Goal: Transaction & Acquisition: Purchase product/service

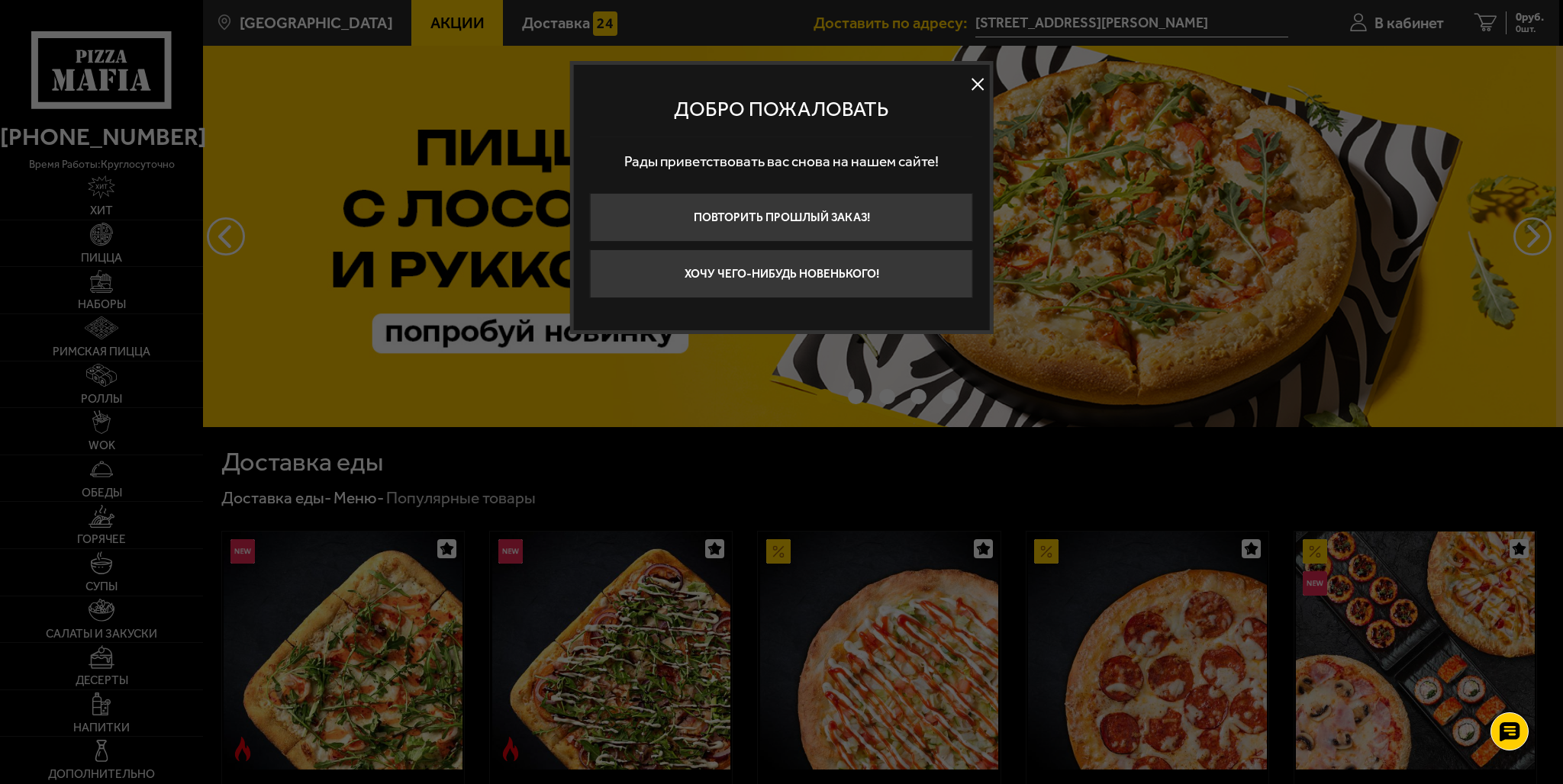
click at [980, 79] on button at bounding box center [977, 83] width 22 height 22
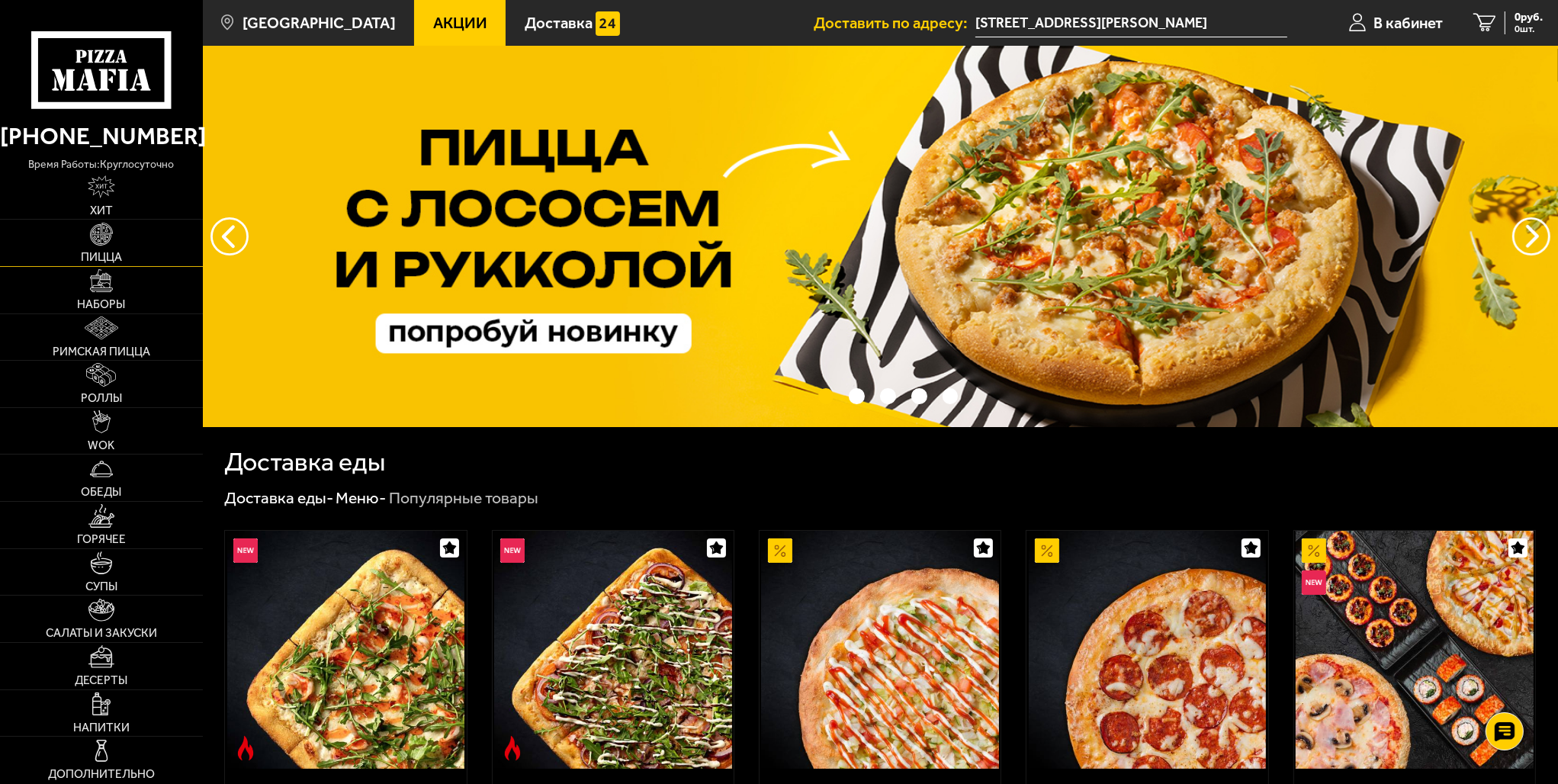
click at [98, 237] on img at bounding box center [101, 234] width 22 height 22
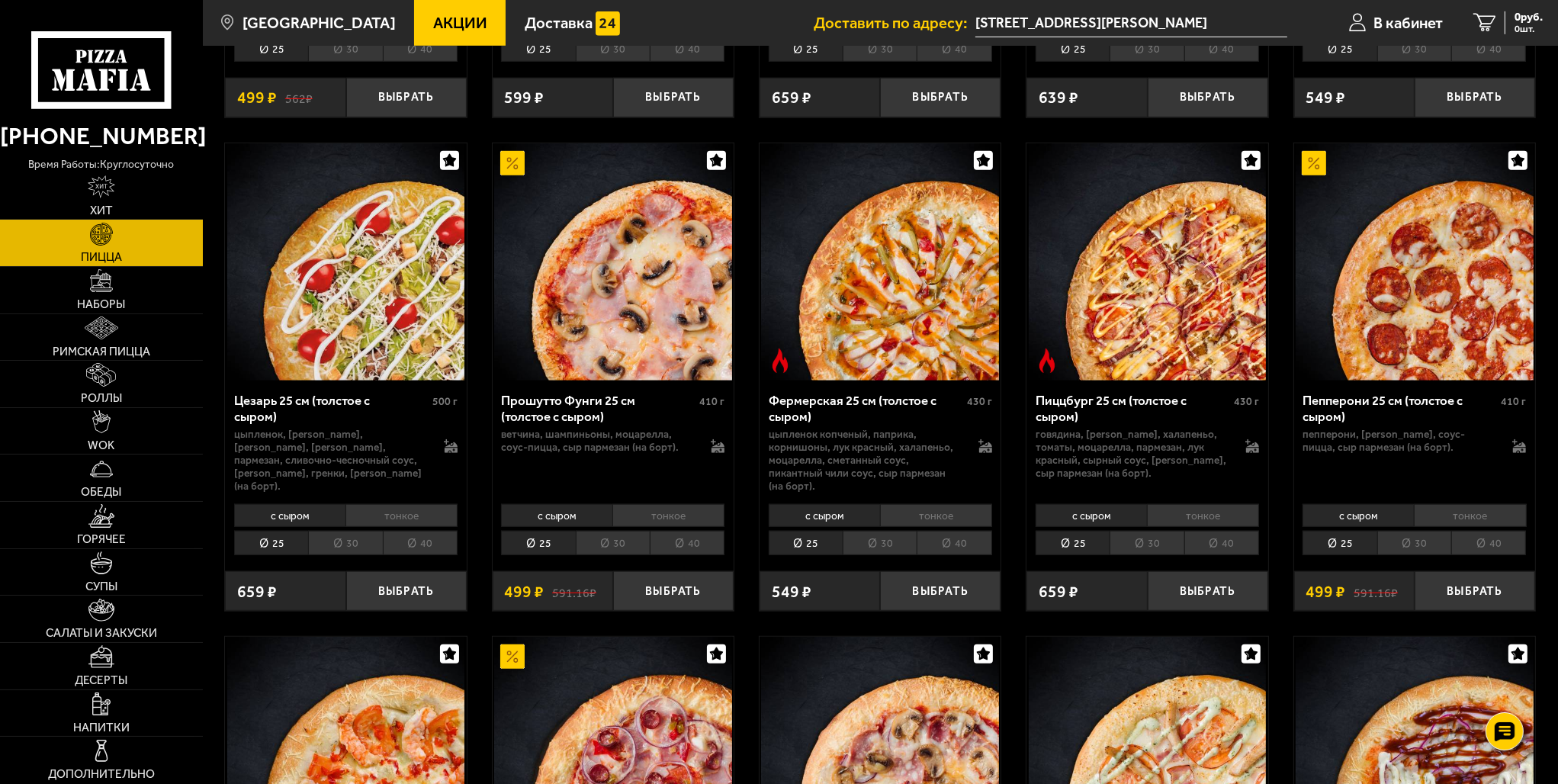
scroll to position [1525, 0]
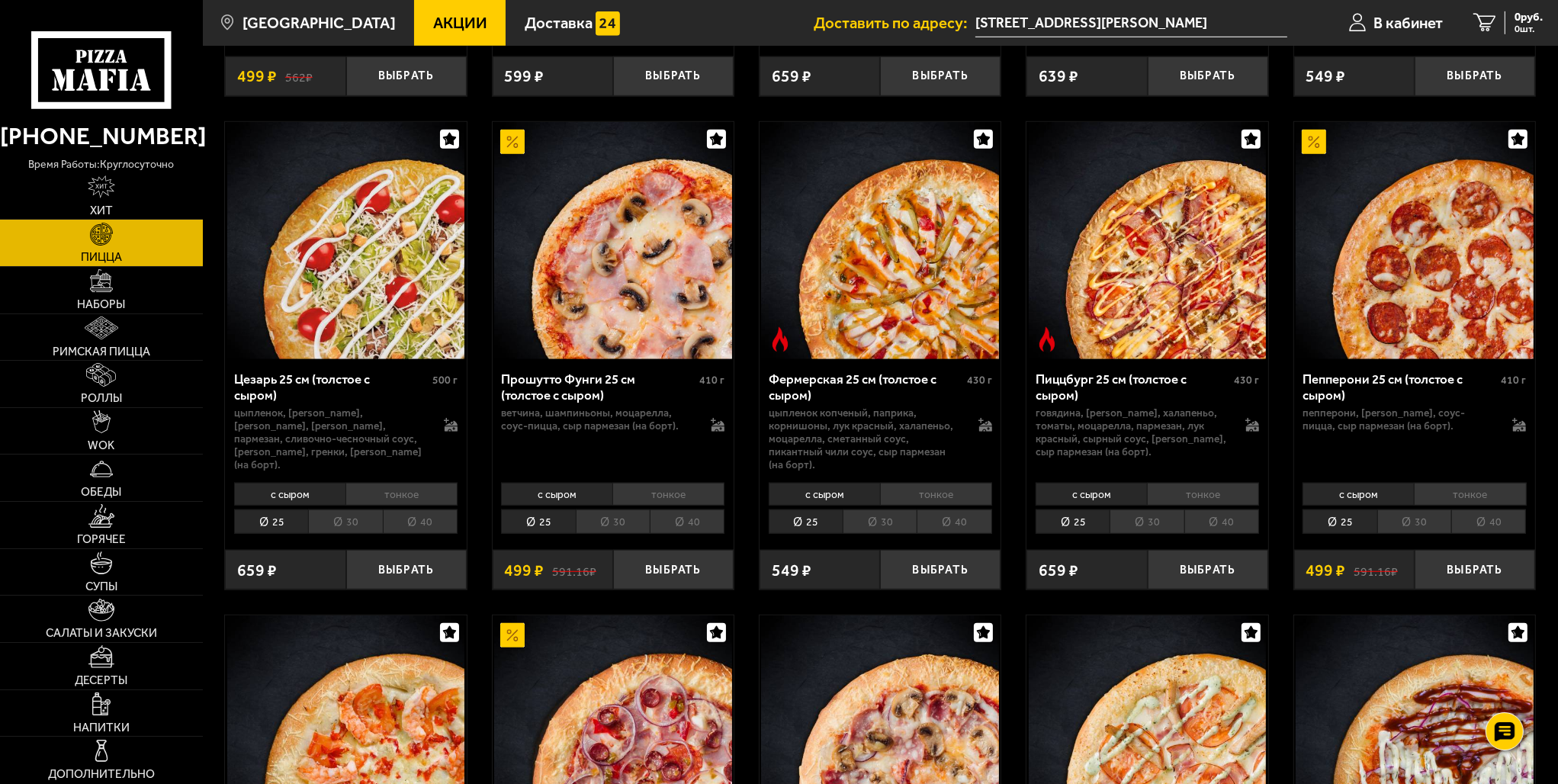
click at [1476, 482] on li "тонкое" at bounding box center [1471, 494] width 112 height 22
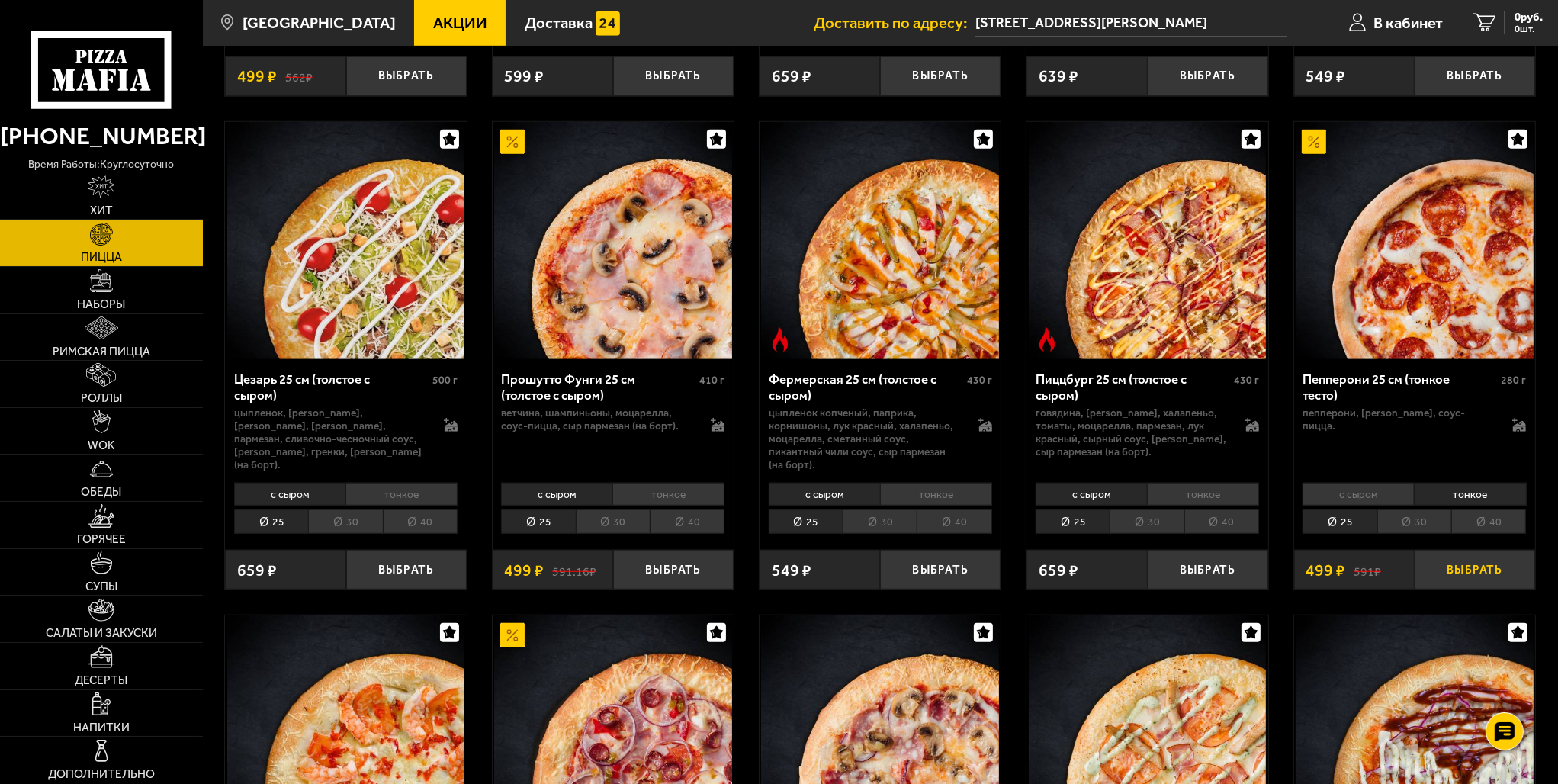
click at [1465, 550] on button "Выбрать" at bounding box center [1475, 570] width 121 height 39
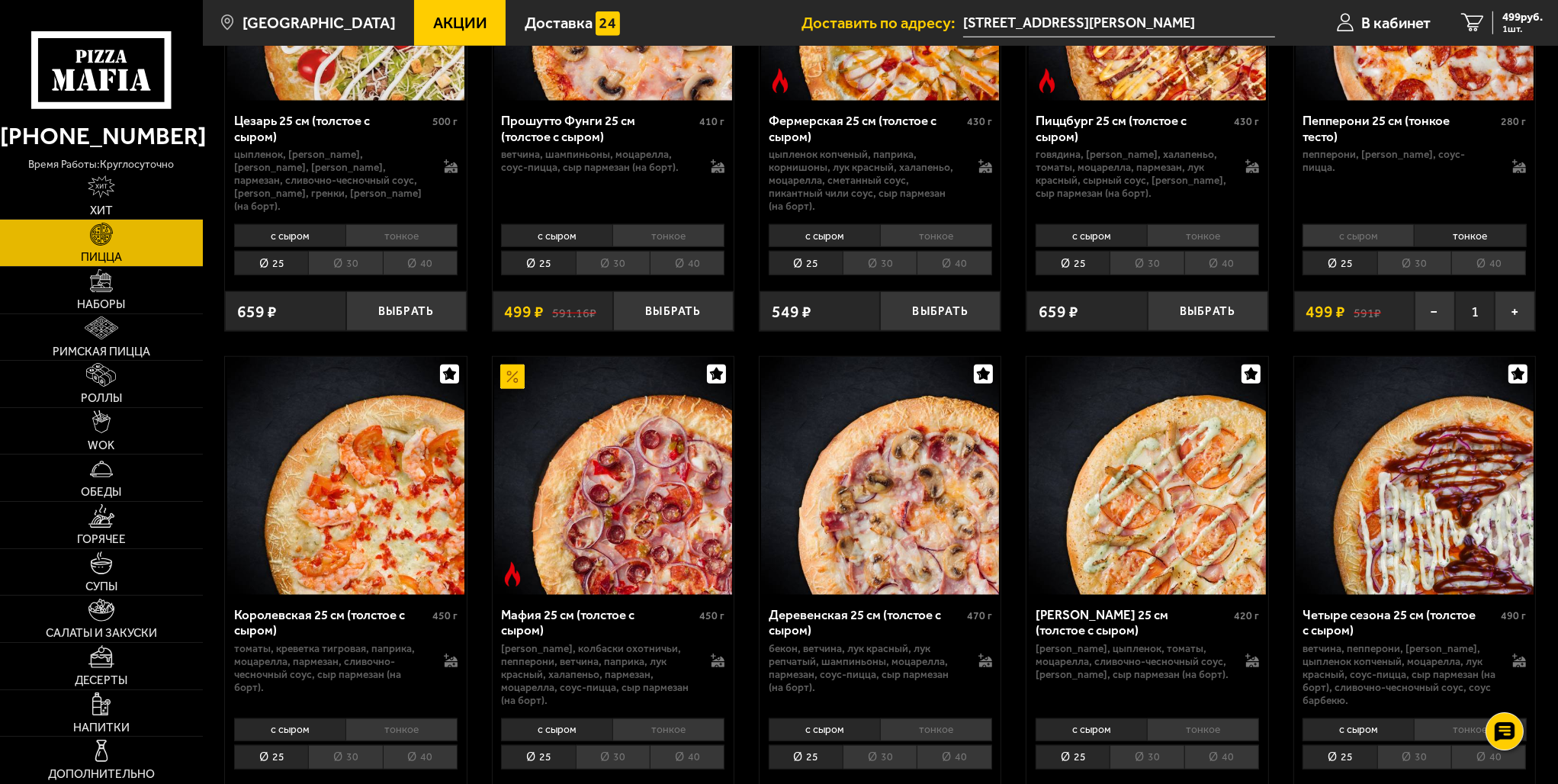
scroll to position [1830, 0]
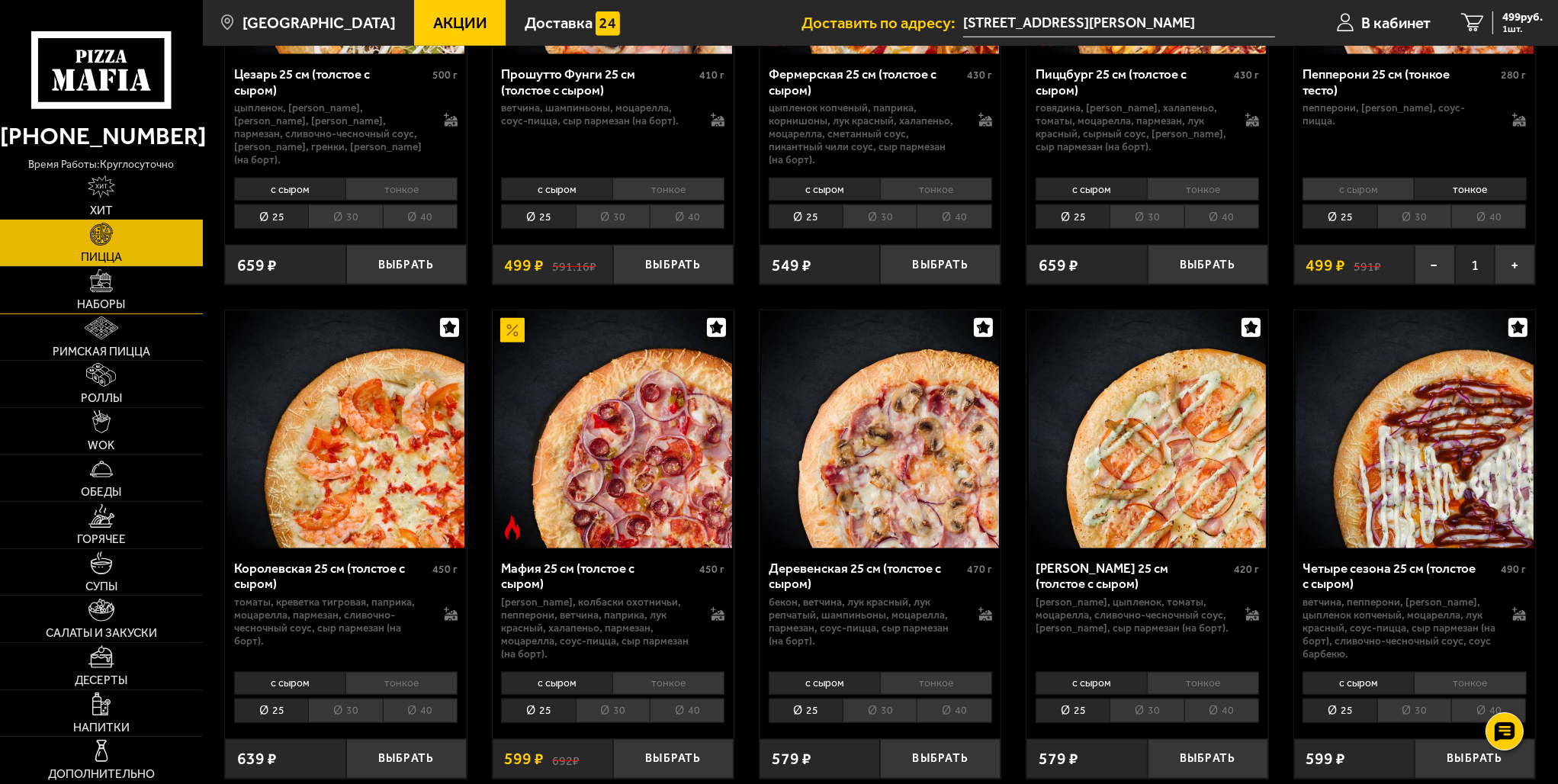
click at [84, 289] on link "Наборы" at bounding box center [101, 290] width 203 height 47
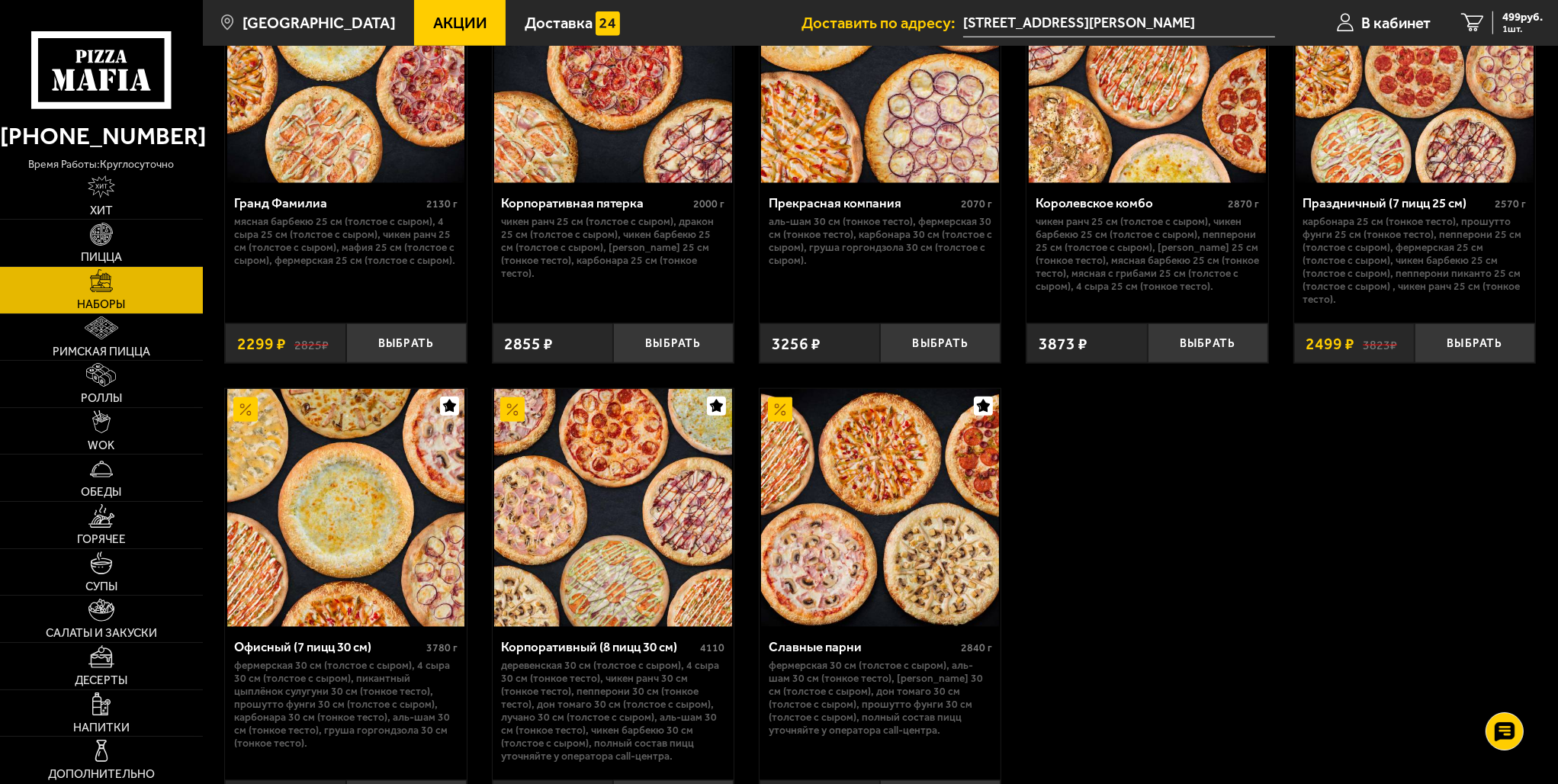
scroll to position [2288, 0]
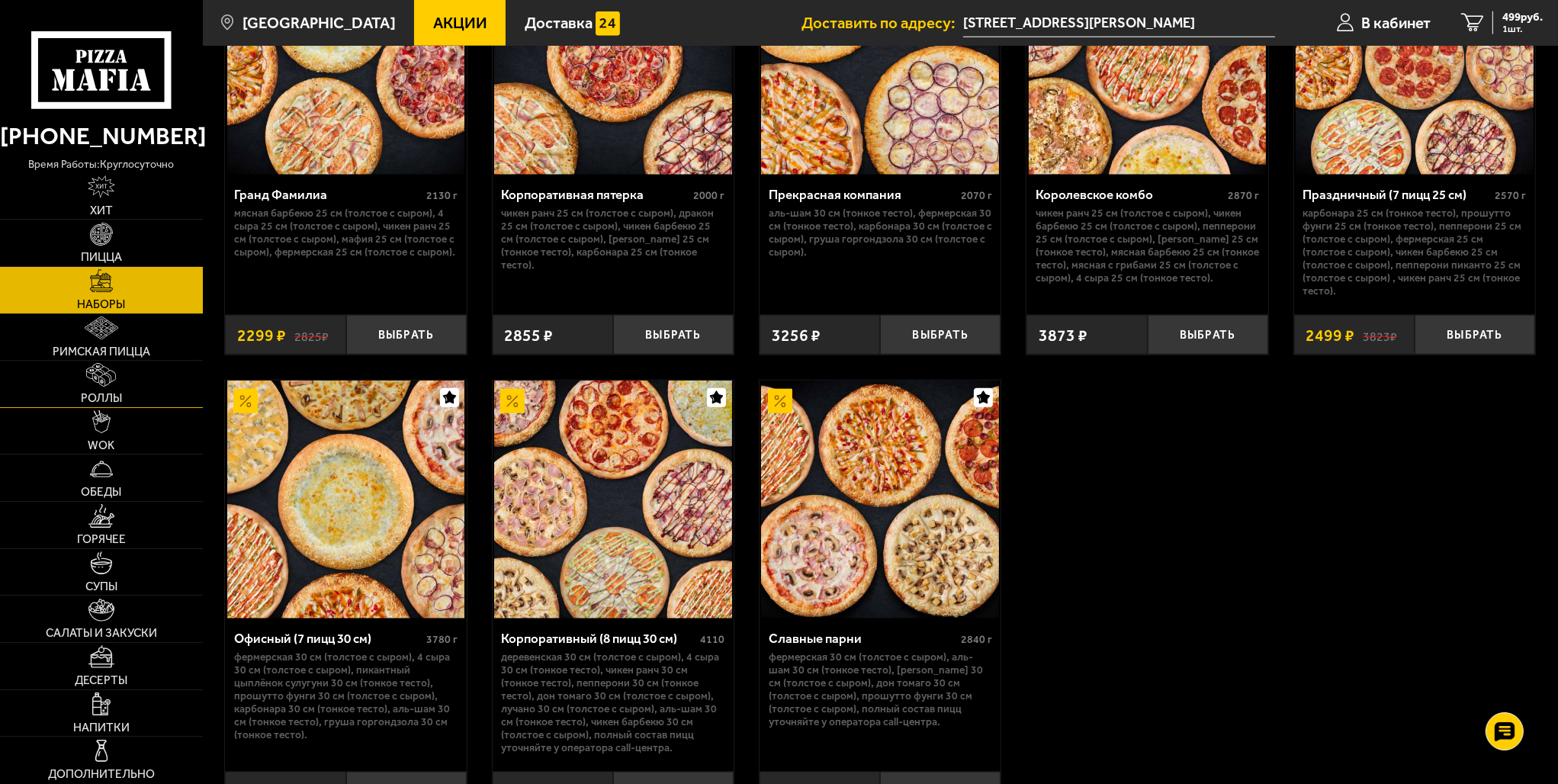
click at [107, 384] on img at bounding box center [101, 375] width 30 height 22
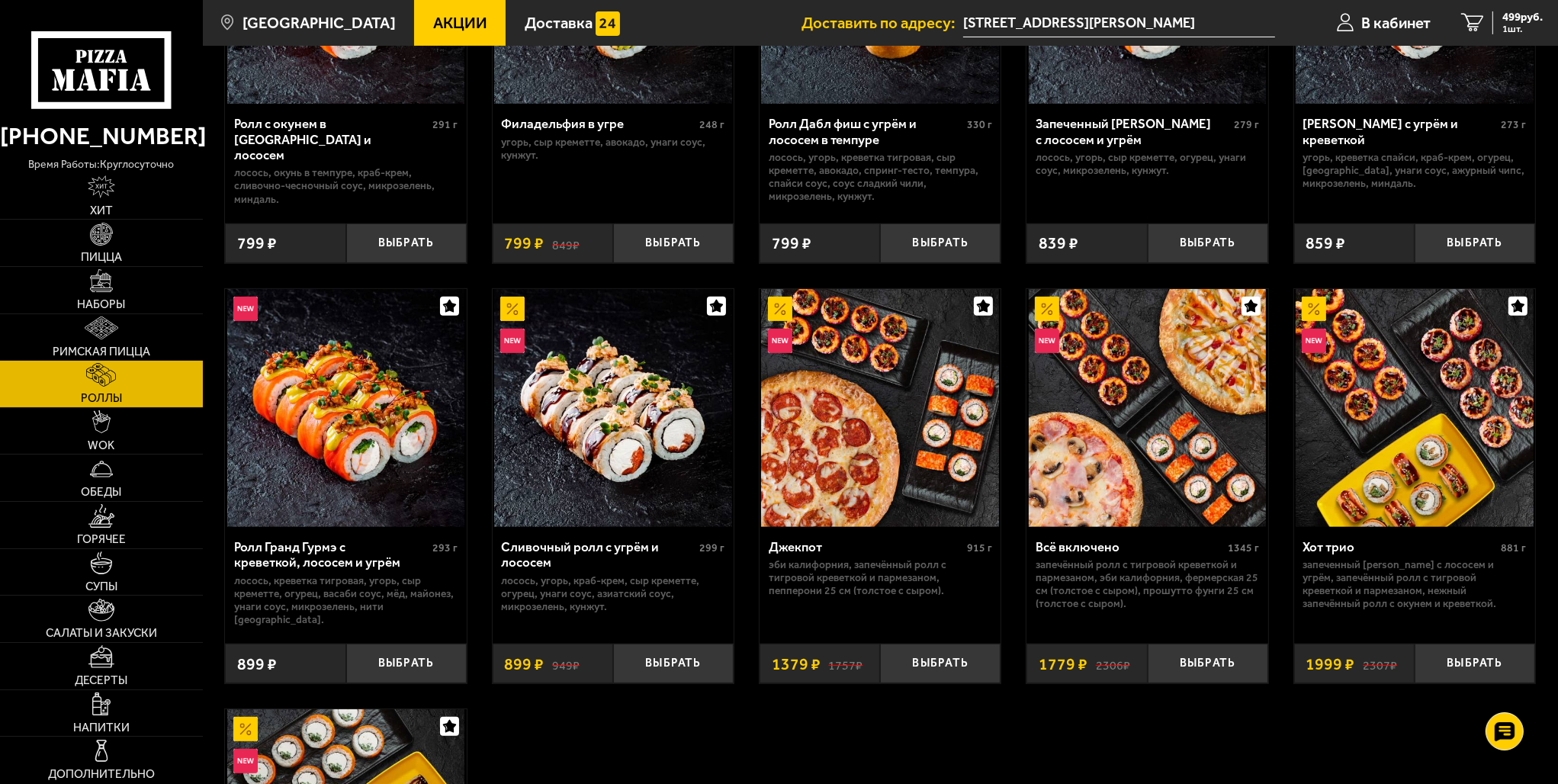
scroll to position [687, 0]
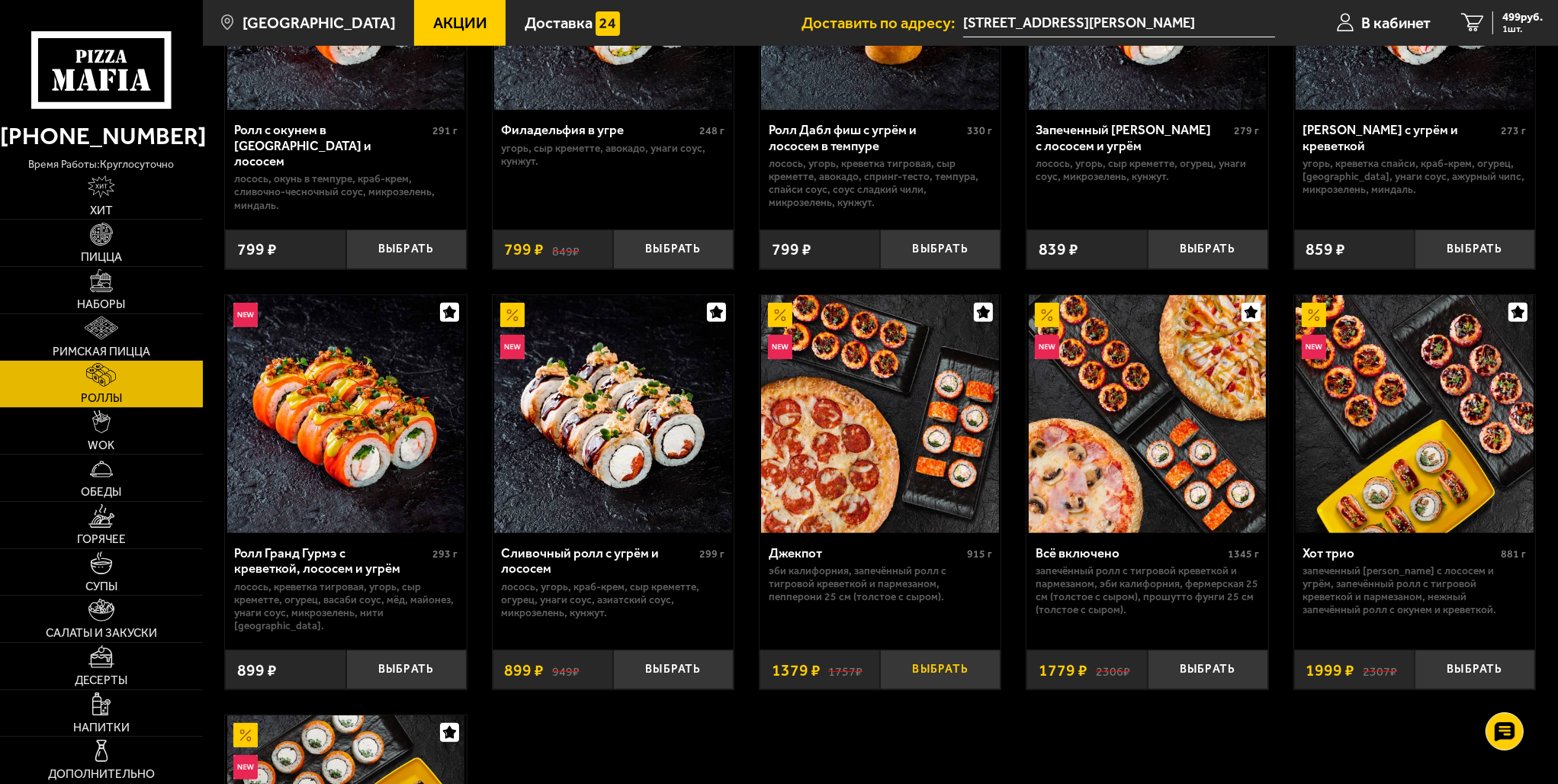
click at [939, 658] on button "Выбрать" at bounding box center [941, 670] width 121 height 39
click at [1506, 18] on span "1878 руб." at bounding box center [1521, 17] width 47 height 11
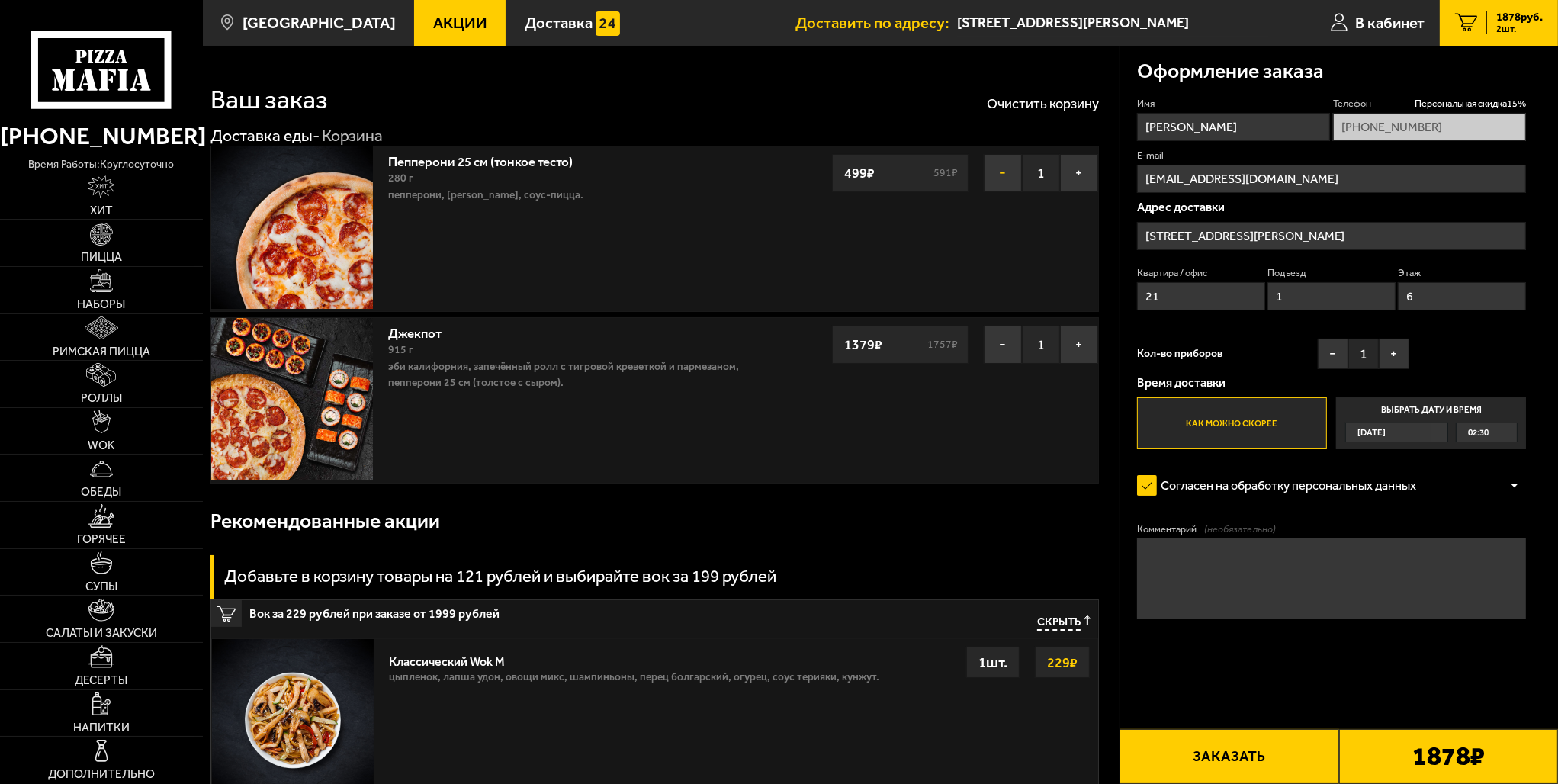
click at [998, 167] on button "−" at bounding box center [1002, 172] width 38 height 38
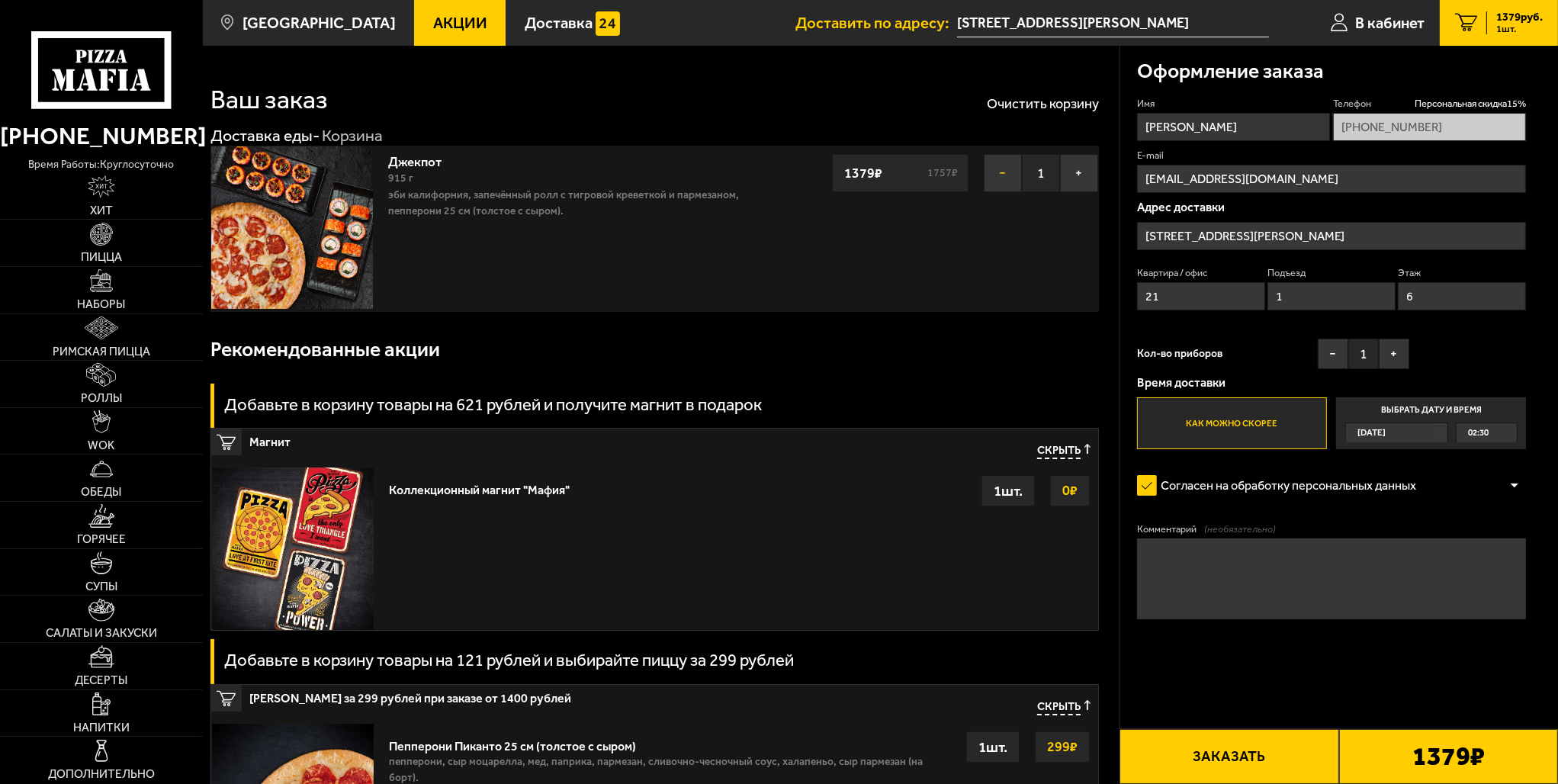
click at [1001, 168] on button "−" at bounding box center [1002, 172] width 38 height 38
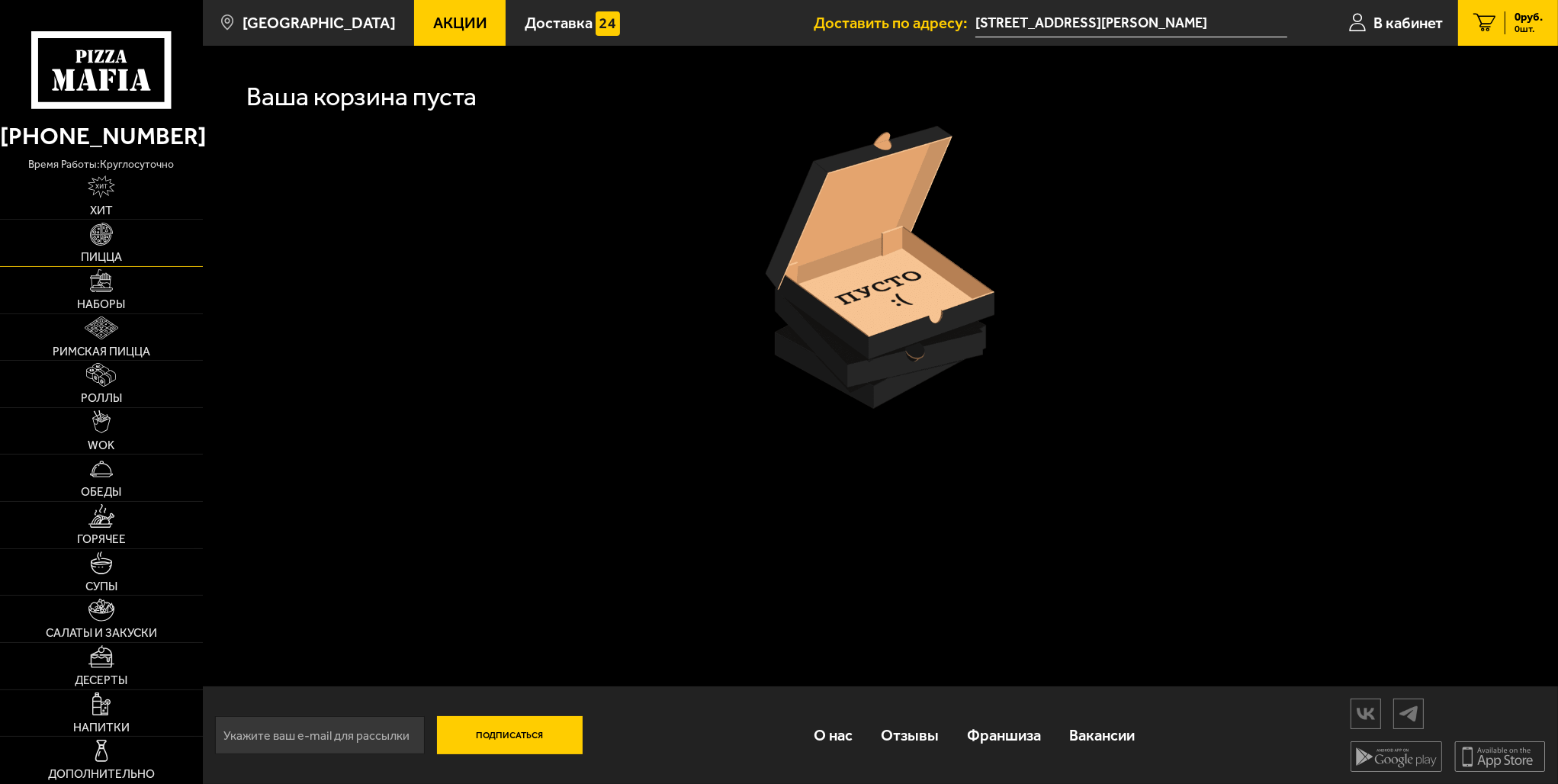
click at [109, 239] on img at bounding box center [101, 234] width 22 height 22
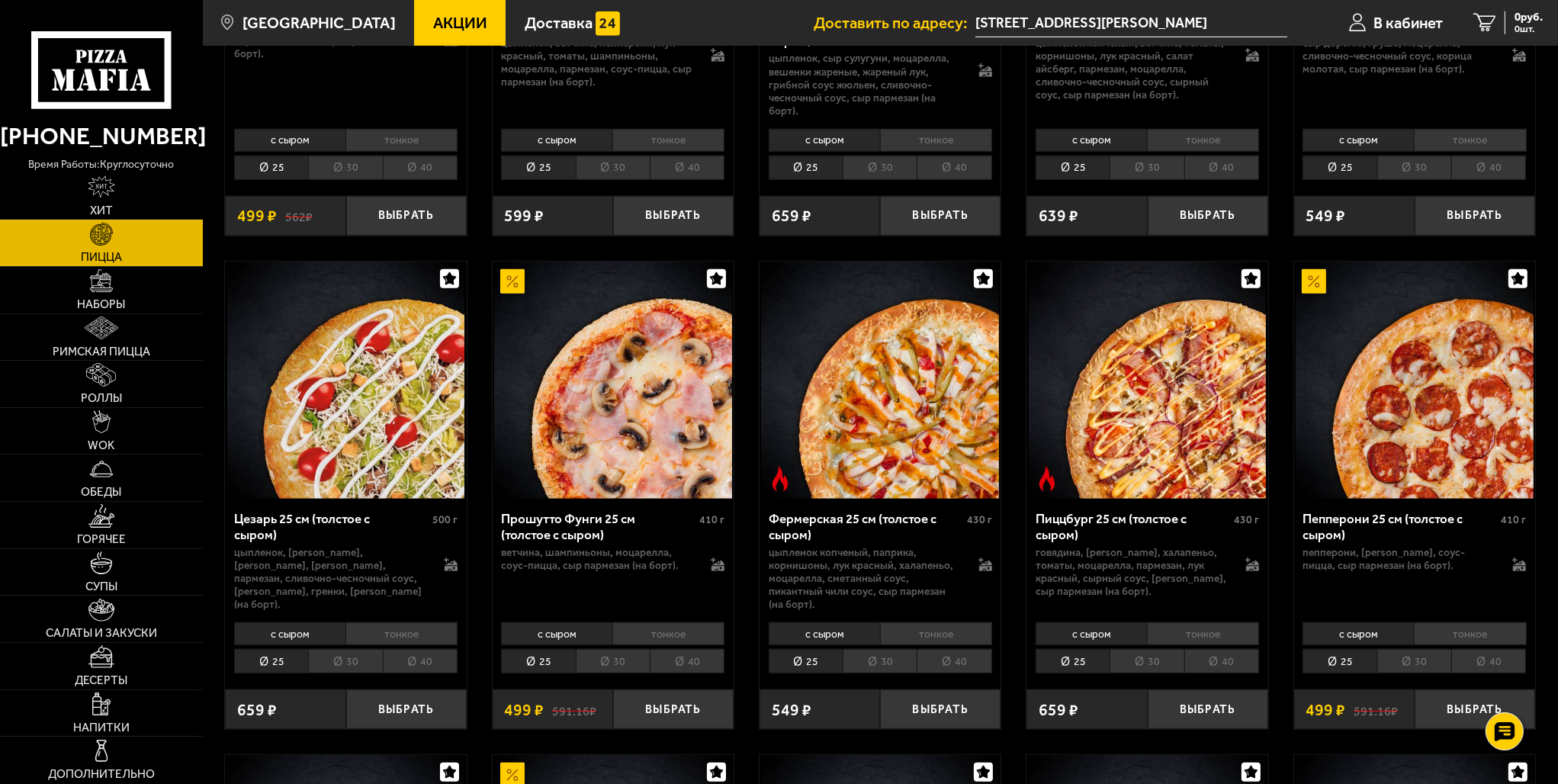
scroll to position [1602, 0]
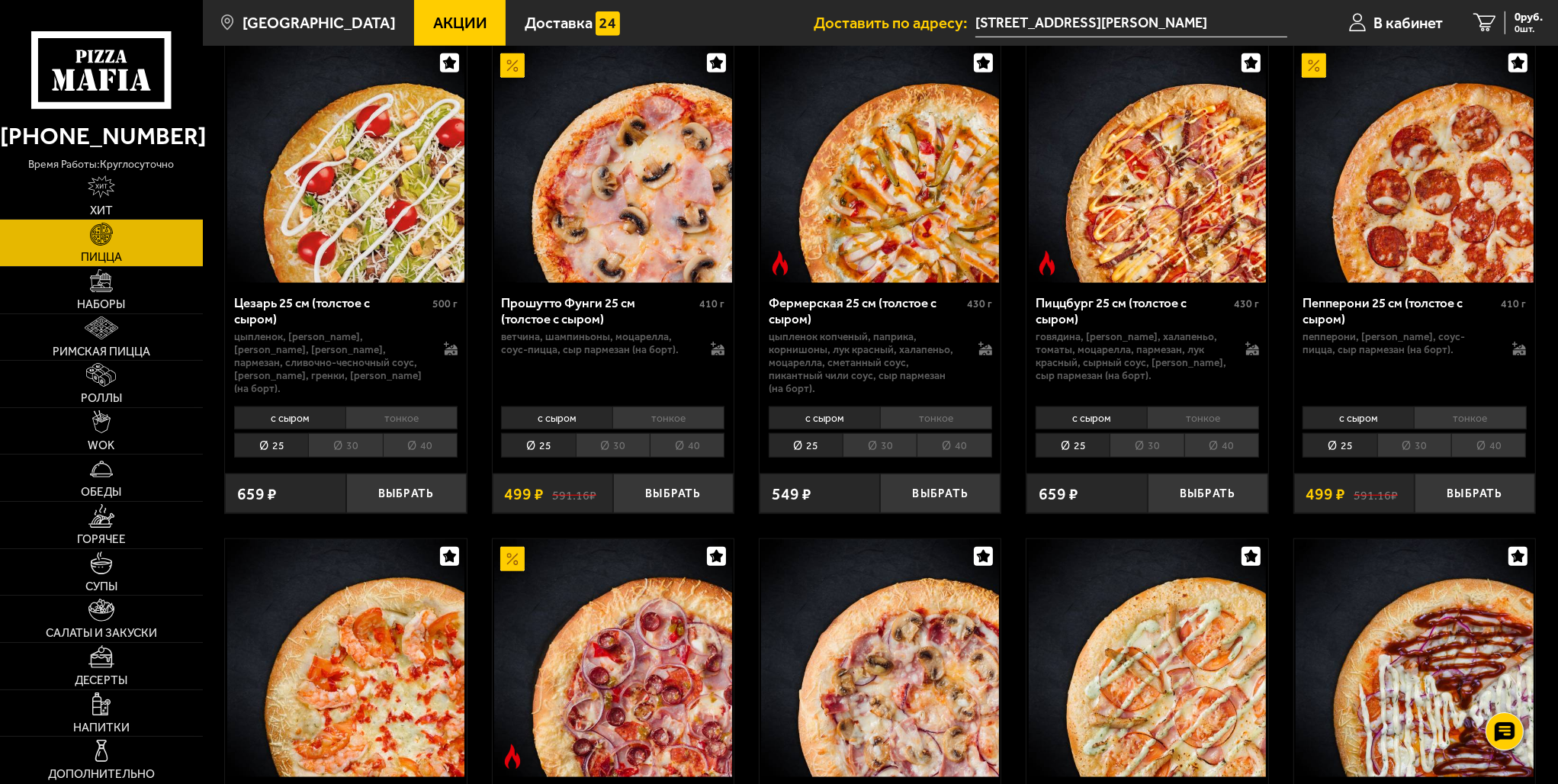
click at [1447, 407] on li "тонкое" at bounding box center [1471, 418] width 112 height 22
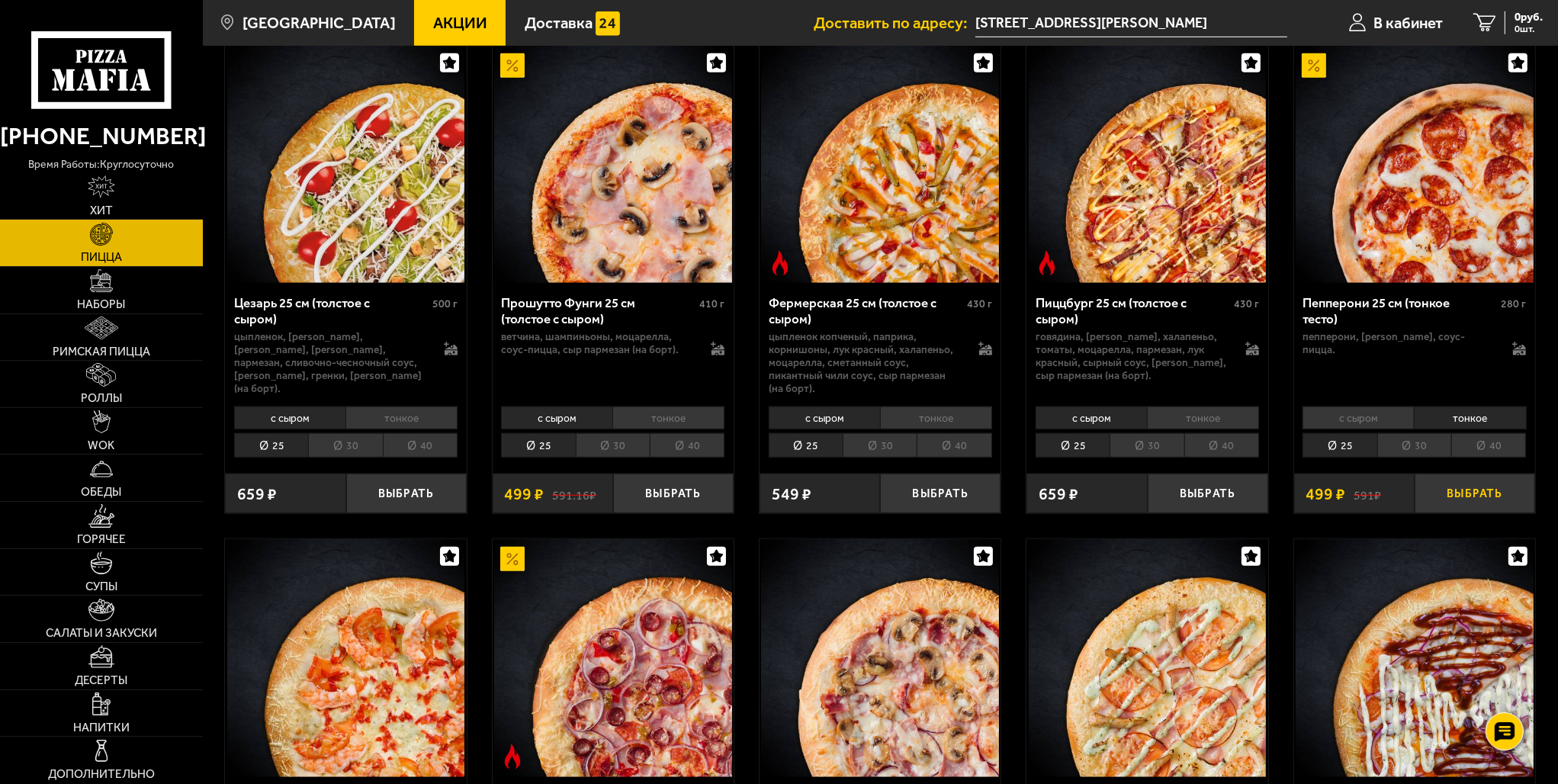
click at [1450, 474] on button "Выбрать" at bounding box center [1475, 494] width 121 height 39
click at [100, 391] on link "Роллы" at bounding box center [101, 384] width 203 height 47
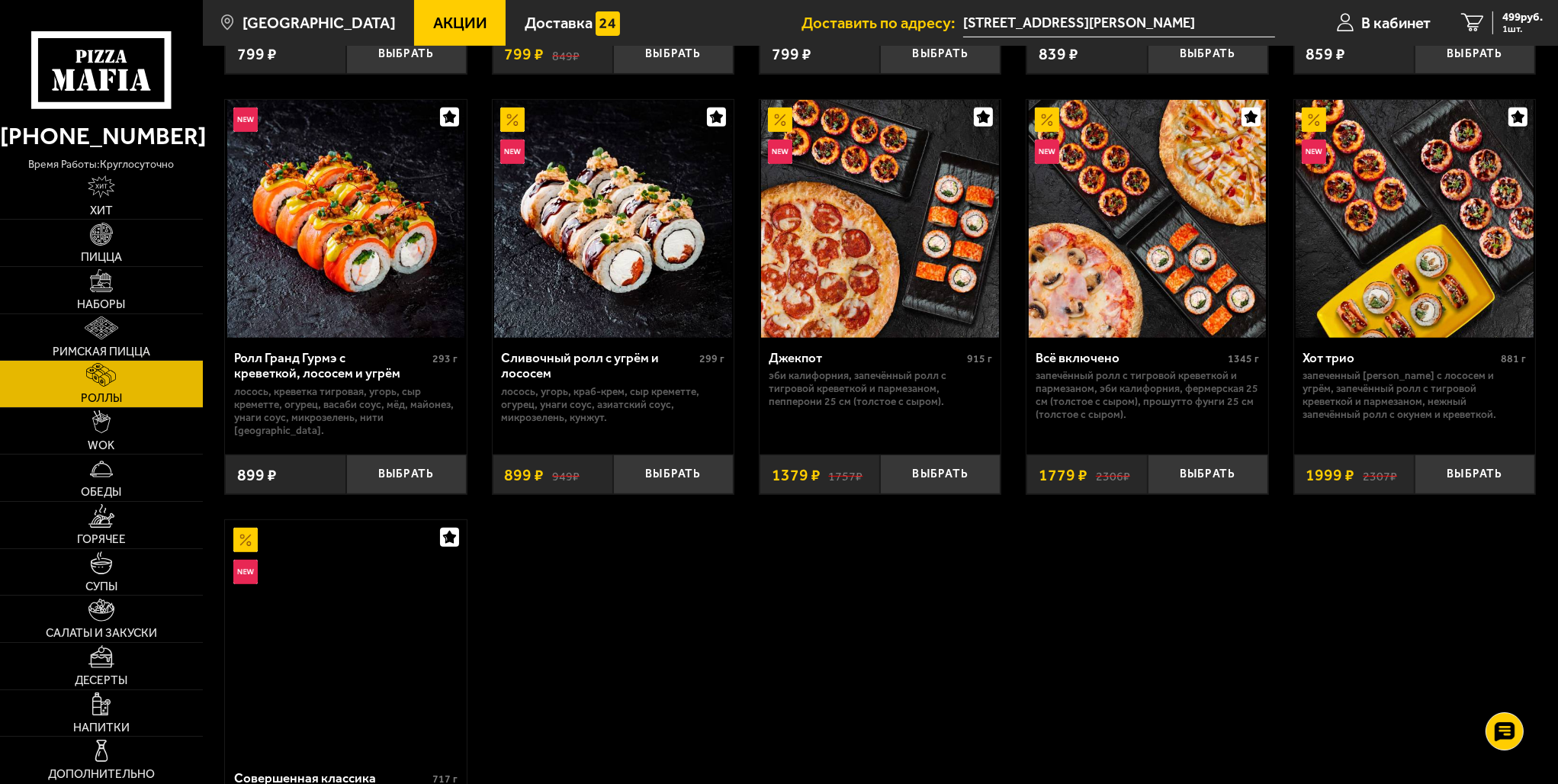
scroll to position [915, 0]
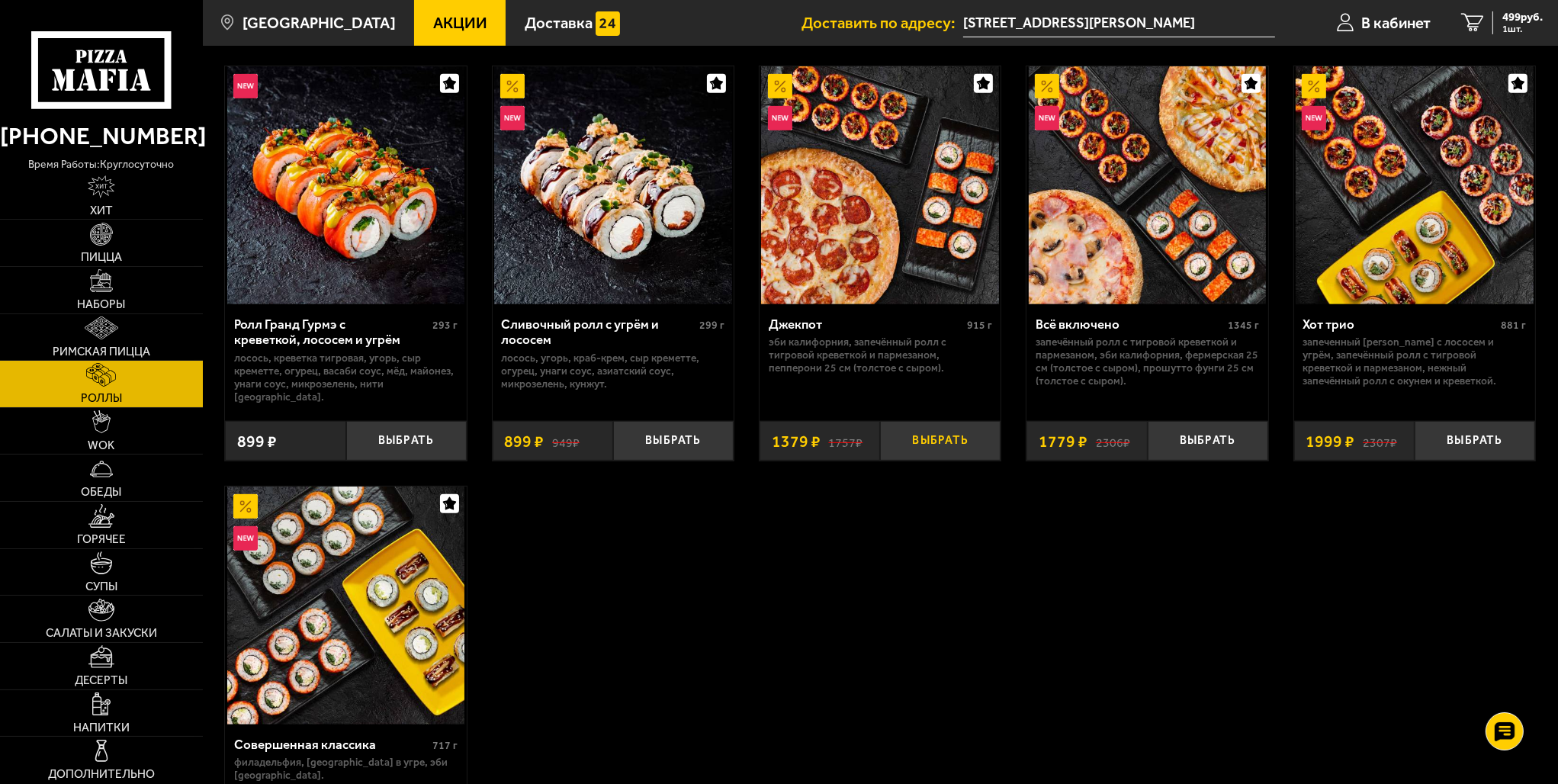
click at [947, 436] on button "Выбрать" at bounding box center [941, 440] width 121 height 39
click at [1511, 21] on span "1878 руб." at bounding box center [1521, 17] width 47 height 11
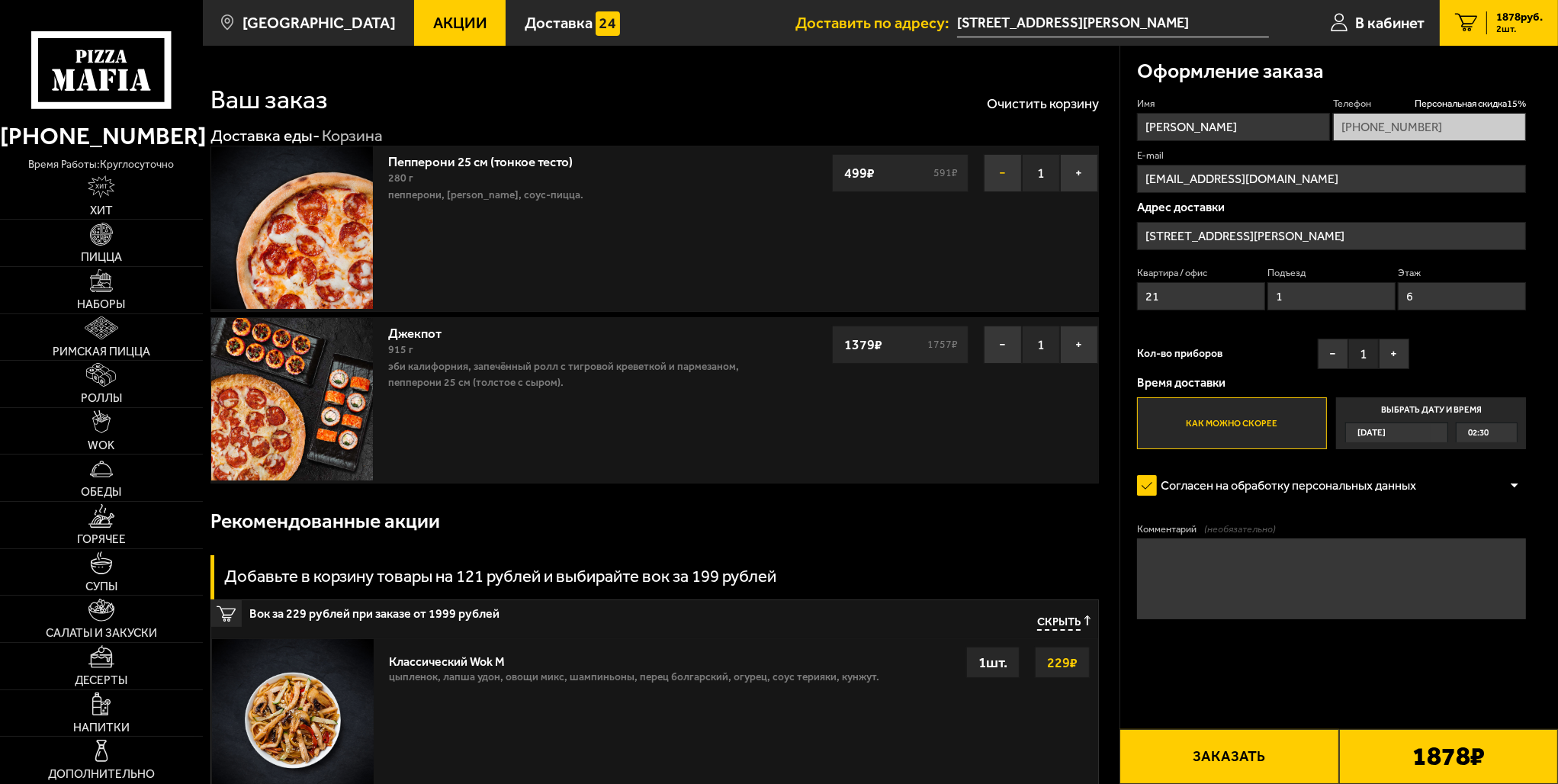
click at [1000, 170] on button "−" at bounding box center [1002, 172] width 38 height 38
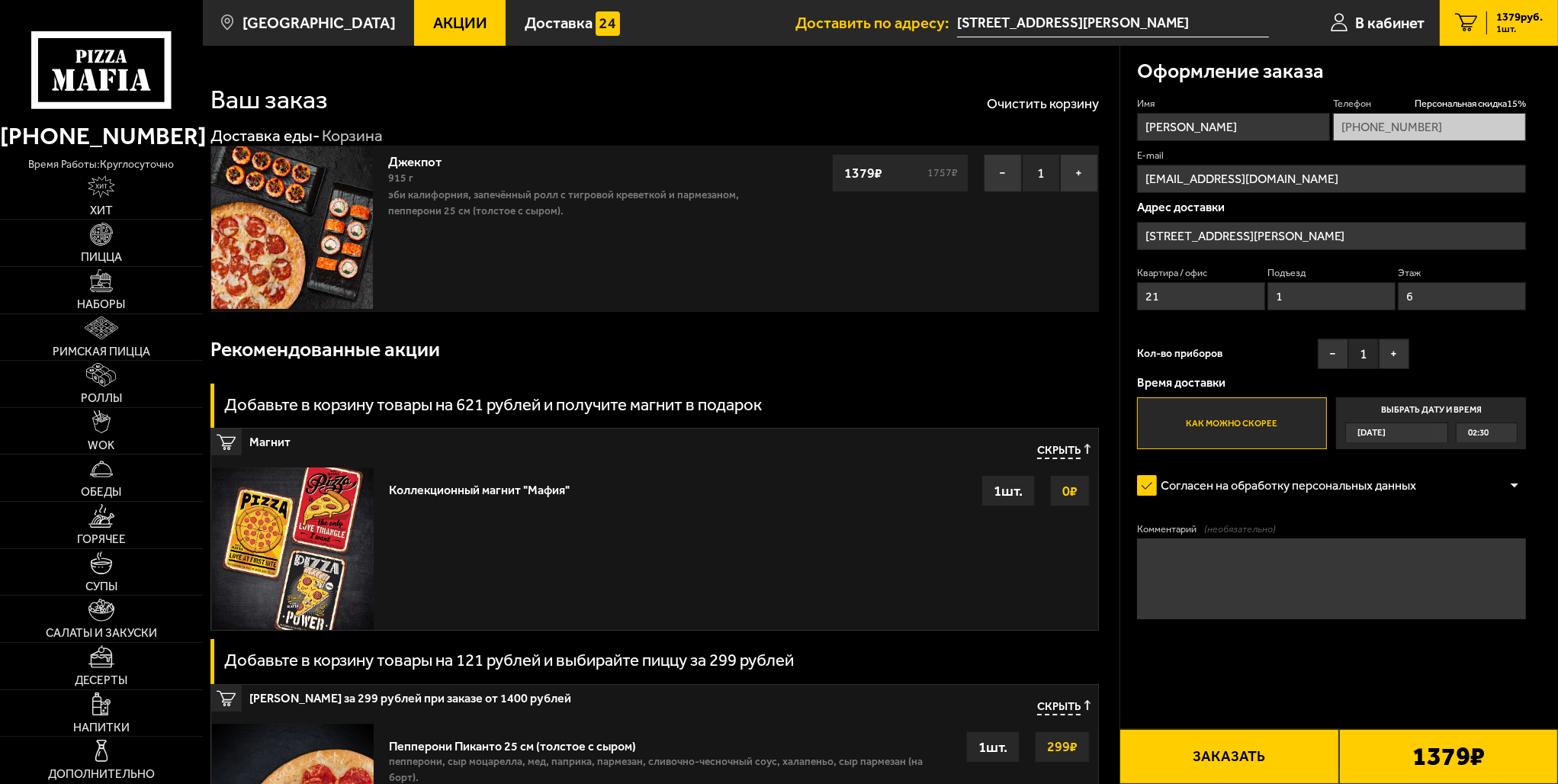
click at [1260, 756] on button "Заказать" at bounding box center [1229, 756] width 219 height 55
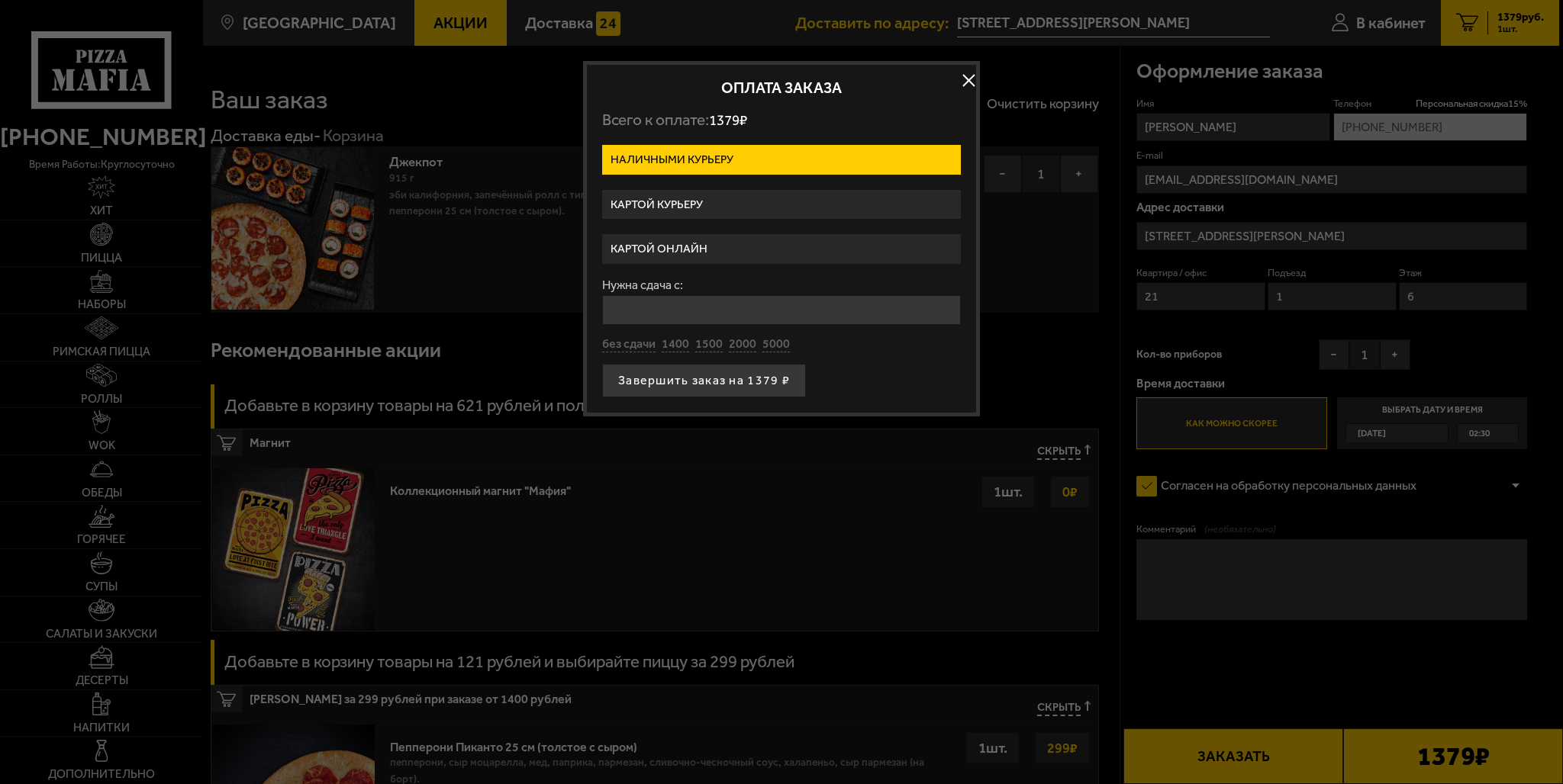
click at [741, 247] on label "Картой онлайн" at bounding box center [781, 249] width 359 height 30
click at [0, 0] on input "Картой онлайн" at bounding box center [0, 0] width 0 height 0
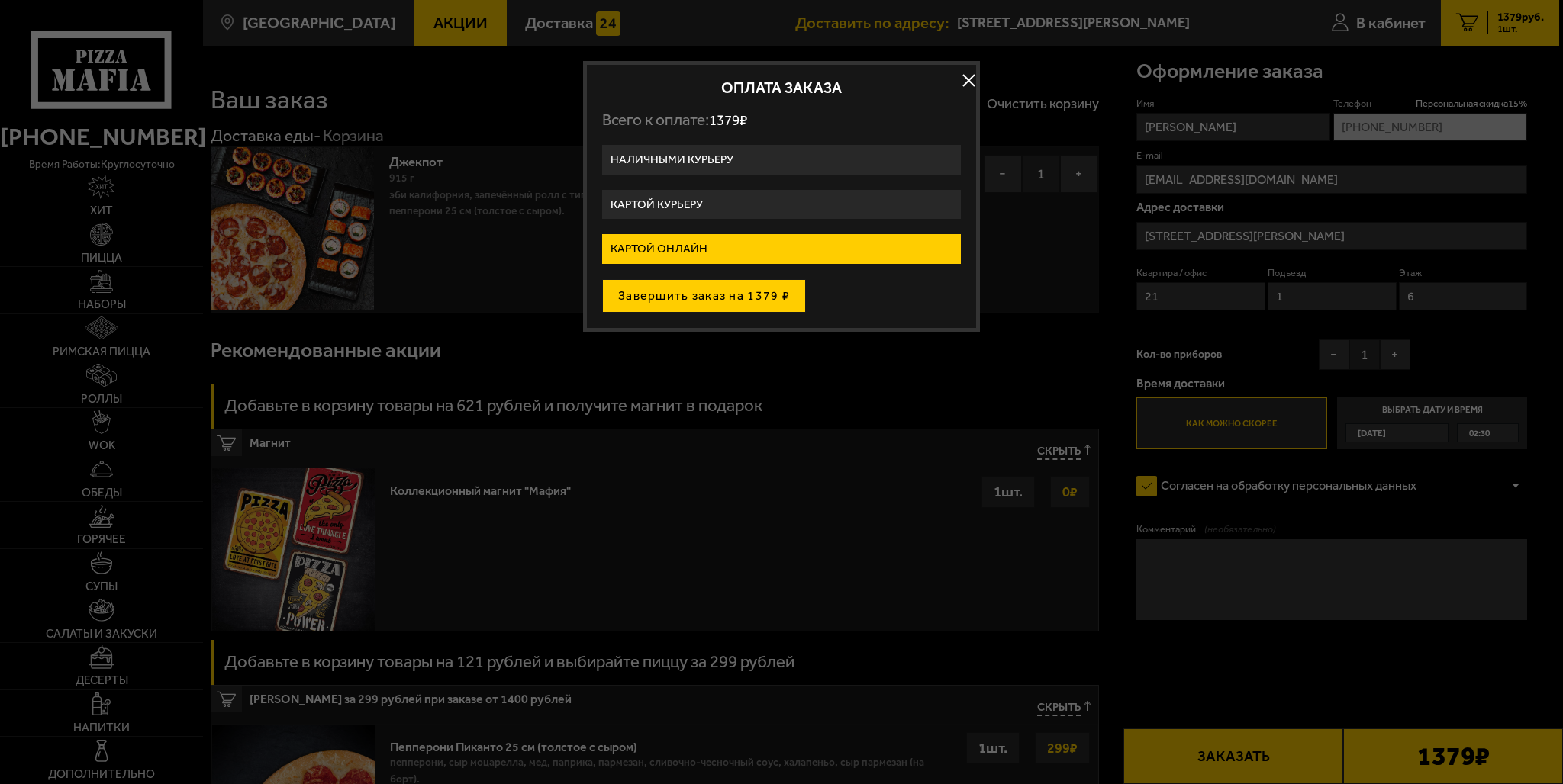
click at [733, 284] on button "Завершить заказ на 1379 ₽" at bounding box center [703, 296] width 203 height 34
